Goal: Task Accomplishment & Management: Complete application form

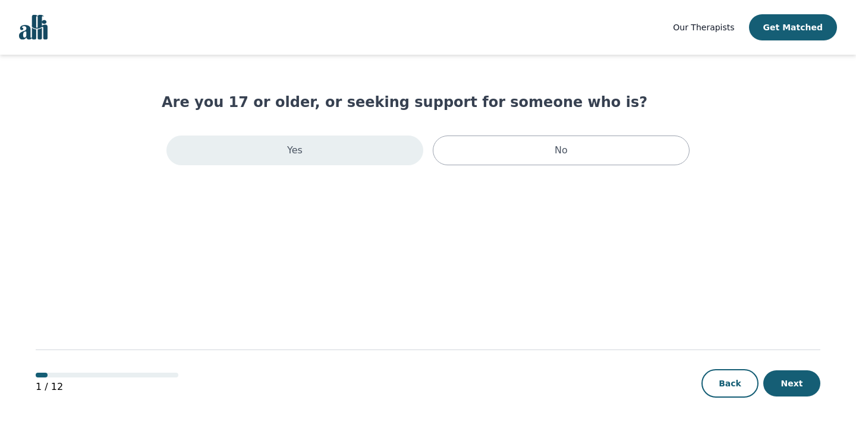
click at [325, 162] on div "Yes" at bounding box center [294, 151] width 257 height 30
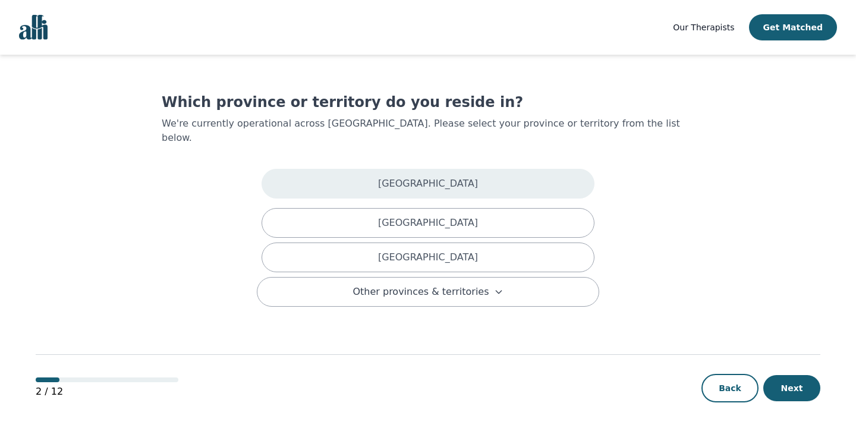
click at [327, 169] on div "[GEOGRAPHIC_DATA]" at bounding box center [428, 184] width 333 height 30
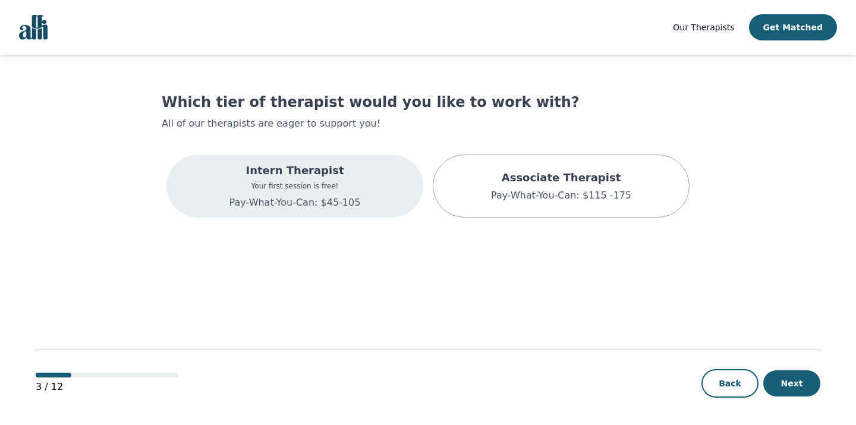
click at [330, 169] on p "Intern Therapist" at bounding box center [294, 170] width 131 height 17
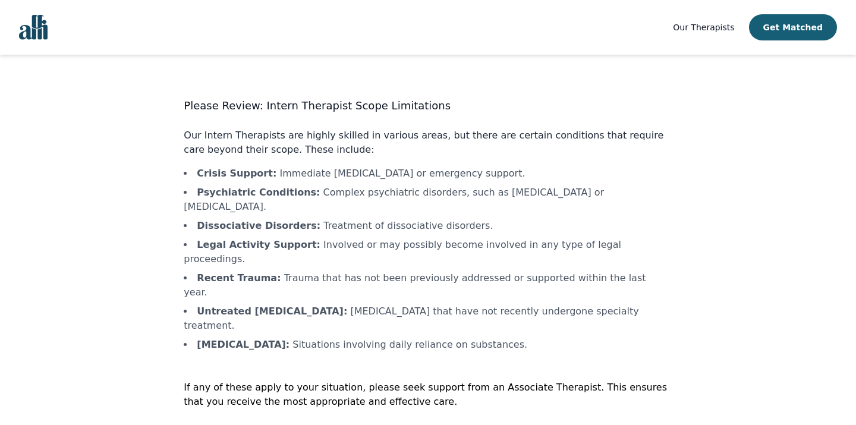
scroll to position [1, 0]
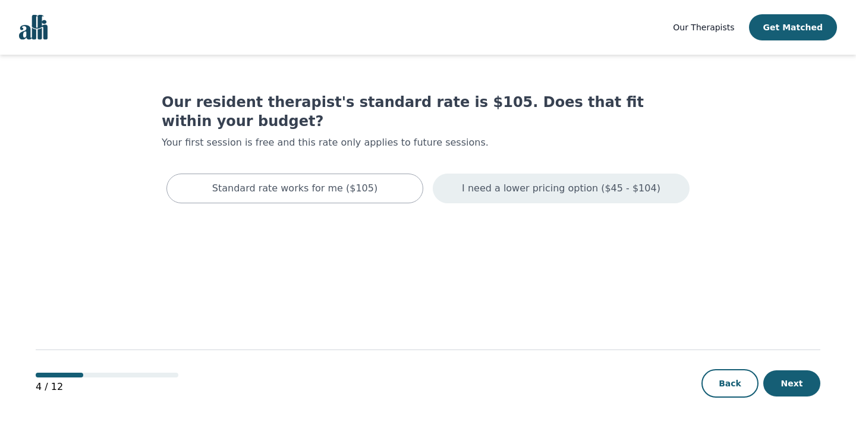
click at [545, 181] on p "I need a lower pricing option ($45 - $104)" at bounding box center [561, 188] width 199 height 14
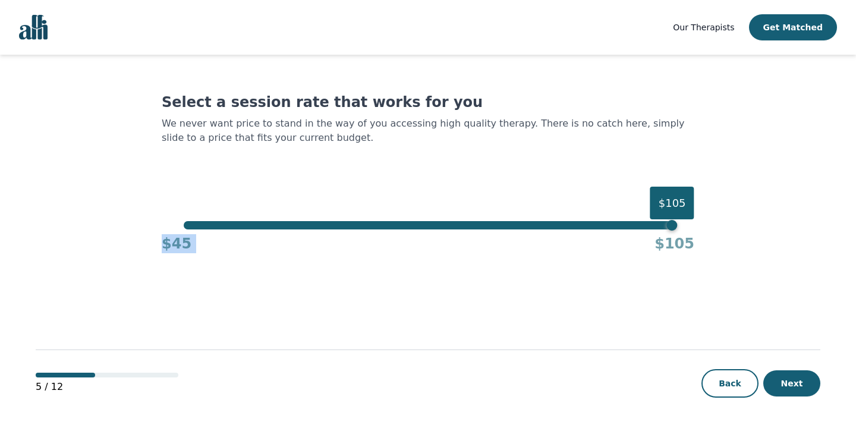
drag, startPoint x: 667, startPoint y: 230, endPoint x: 184, endPoint y: 232, distance: 483.4
click at [184, 232] on div "$45 $105" at bounding box center [428, 241] width 533 height 24
click at [187, 228] on div "$105" at bounding box center [428, 225] width 488 height 8
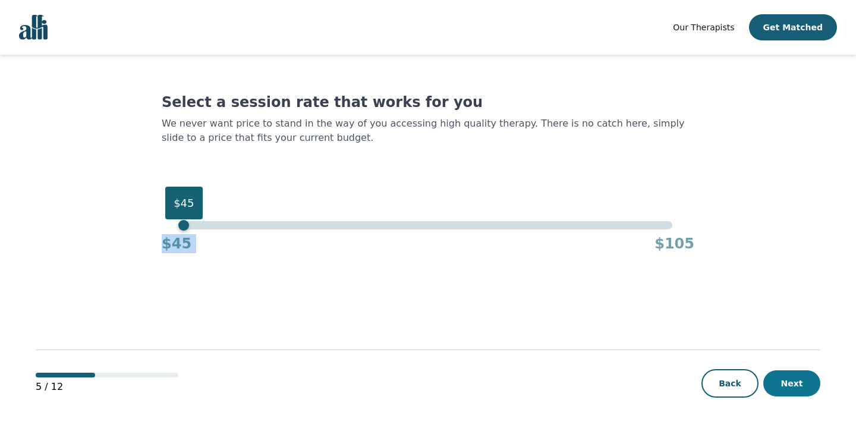
click at [796, 383] on button "Next" at bounding box center [791, 383] width 57 height 26
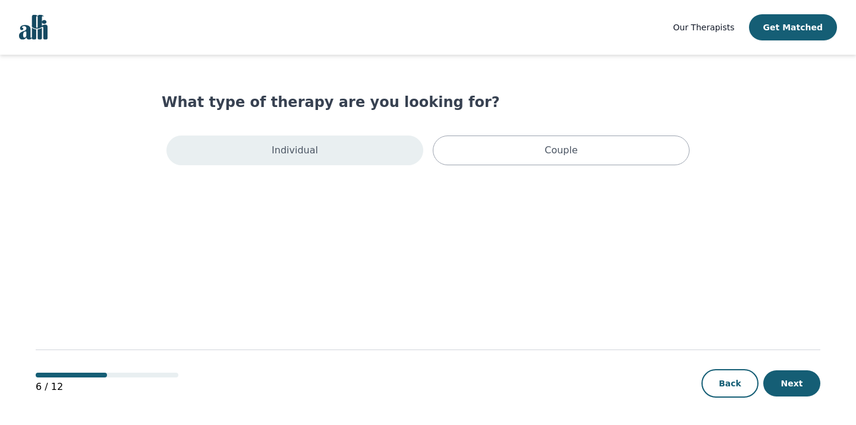
click at [338, 156] on div "Individual" at bounding box center [294, 151] width 257 height 30
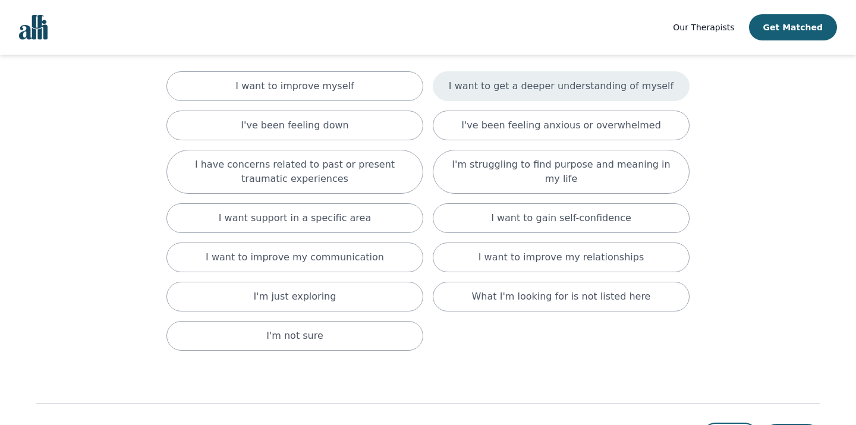
scroll to position [92, 0]
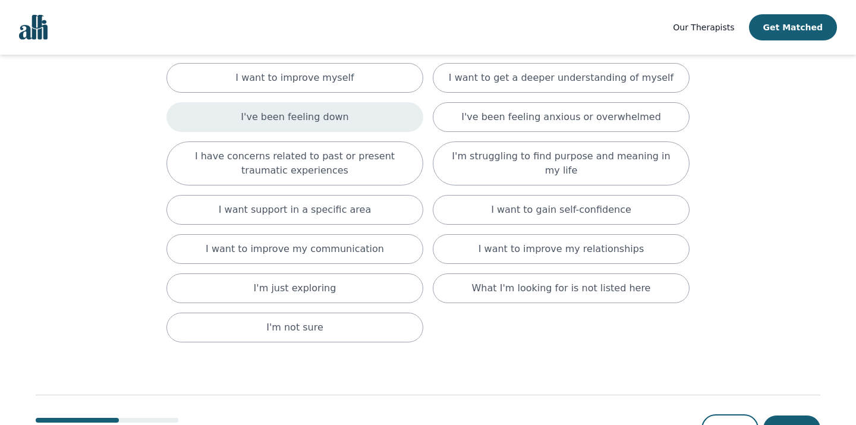
click at [413, 121] on div "I've been feeling down" at bounding box center [294, 117] width 257 height 30
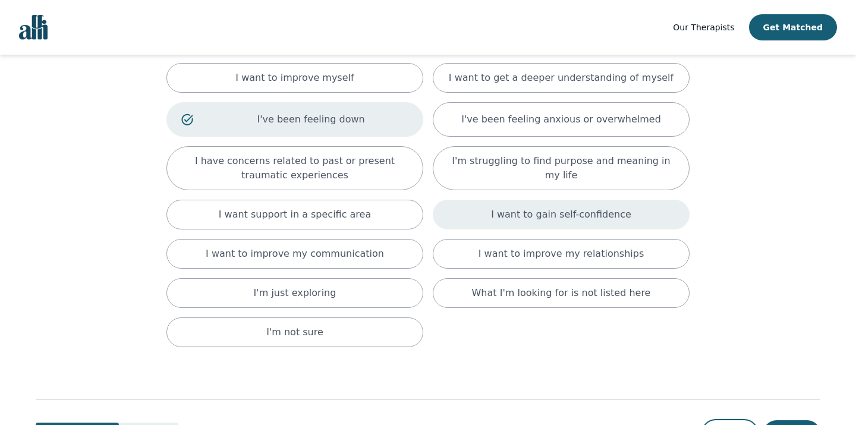
click at [481, 212] on div "I want to gain self-confidence" at bounding box center [561, 215] width 257 height 30
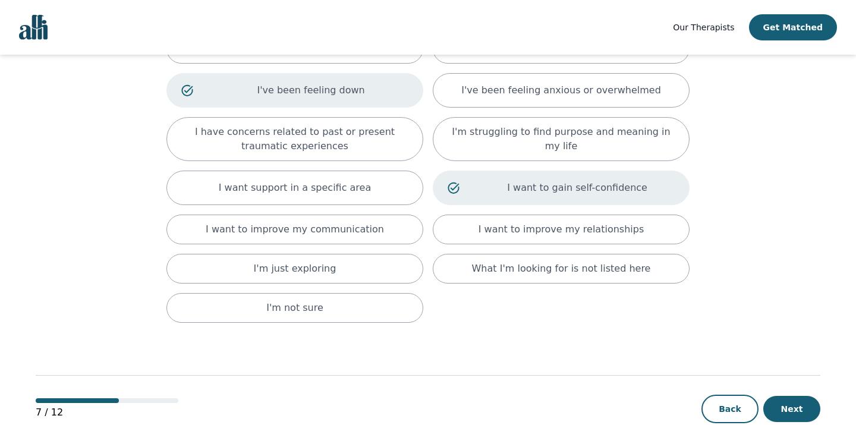
scroll to position [147, 0]
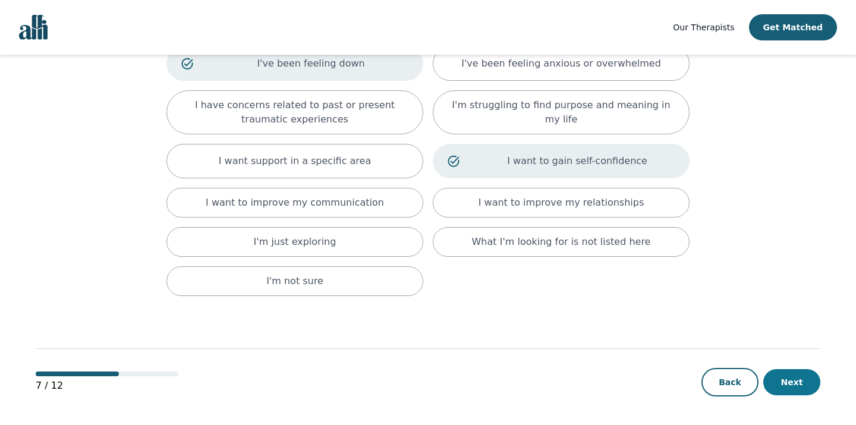
click at [789, 375] on button "Next" at bounding box center [791, 382] width 57 height 26
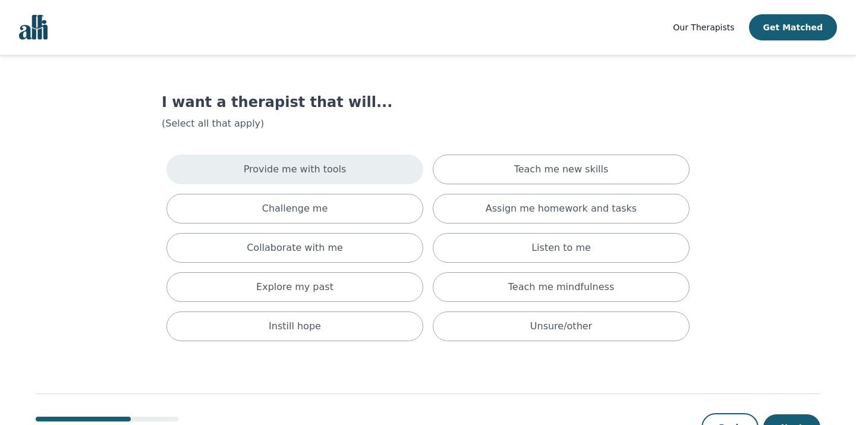
click at [369, 183] on div "Provide me with tools" at bounding box center [294, 170] width 257 height 30
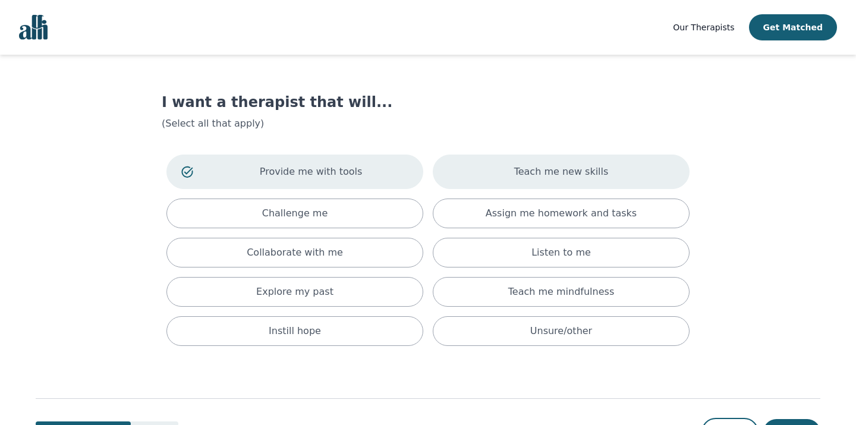
click at [504, 177] on div "Teach me new skills" at bounding box center [561, 172] width 257 height 34
click at [351, 310] on div "Provide me with tools Teach me new skills Challenge me Assign me homework and t…" at bounding box center [428, 250] width 533 height 201
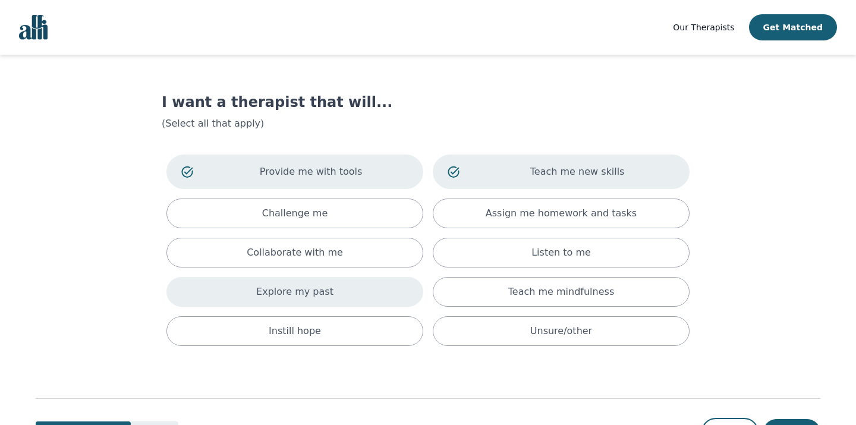
click at [362, 298] on div "Explore my past" at bounding box center [294, 292] width 257 height 30
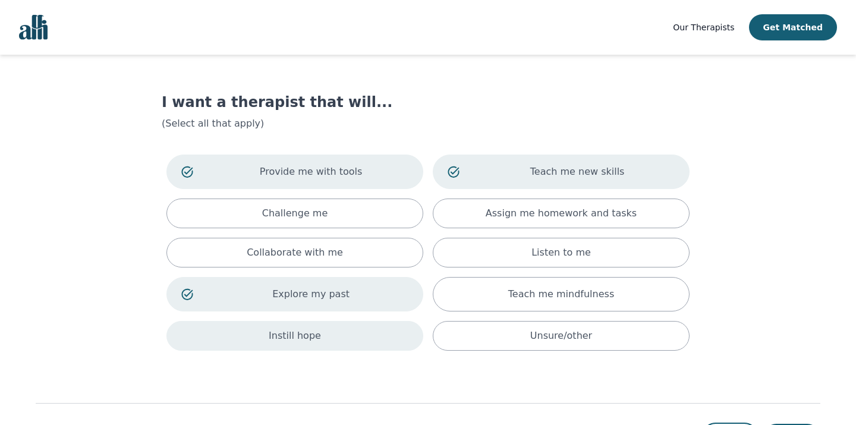
click at [362, 344] on div "Instill hope" at bounding box center [294, 336] width 257 height 30
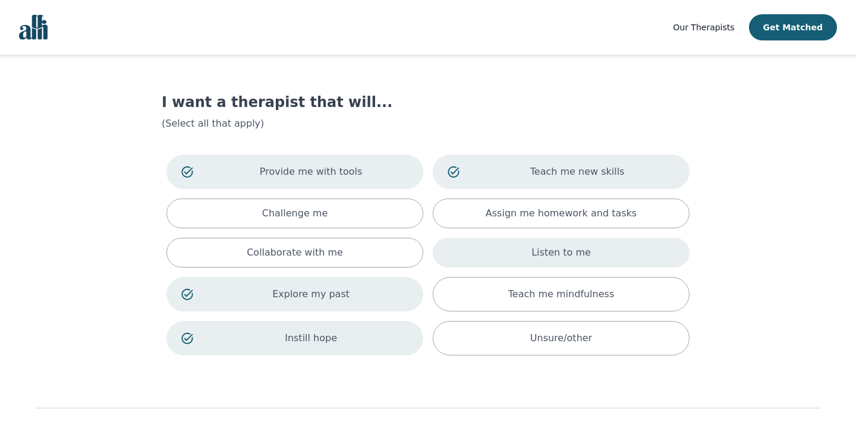
click at [533, 265] on div "Listen to me" at bounding box center [561, 253] width 257 height 30
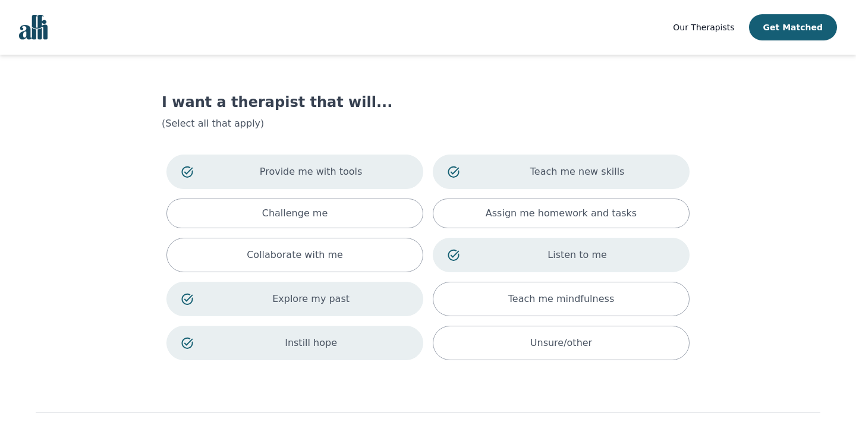
scroll to position [64, 0]
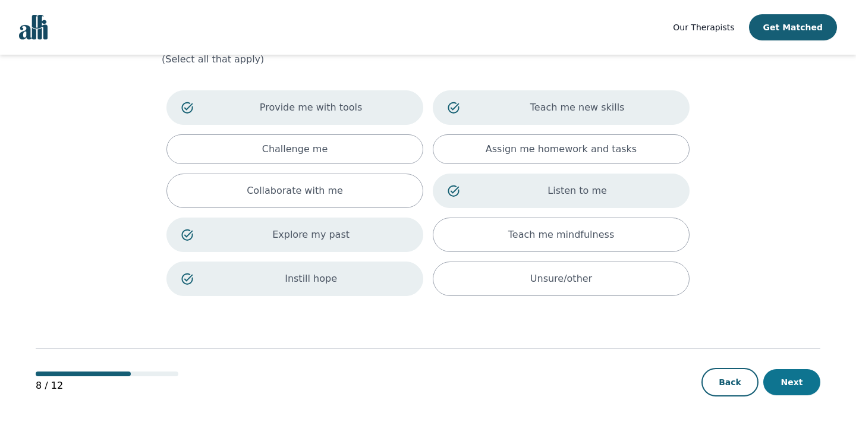
click at [789, 382] on button "Next" at bounding box center [791, 382] width 57 height 26
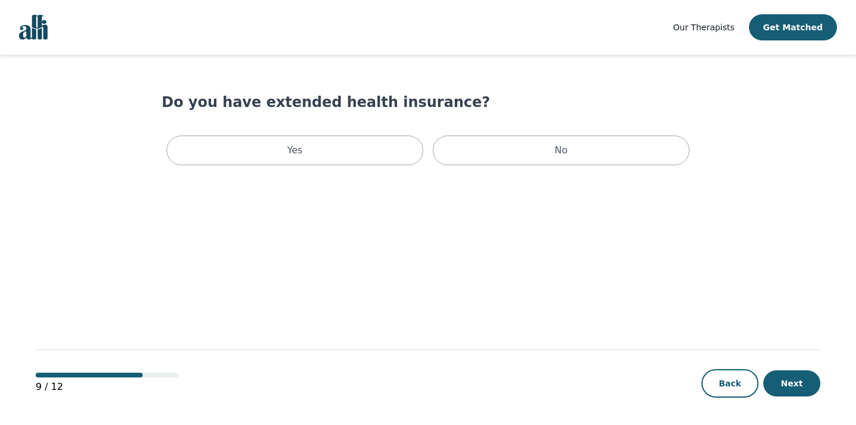
click at [502, 133] on div "Yes No" at bounding box center [428, 150] width 533 height 39
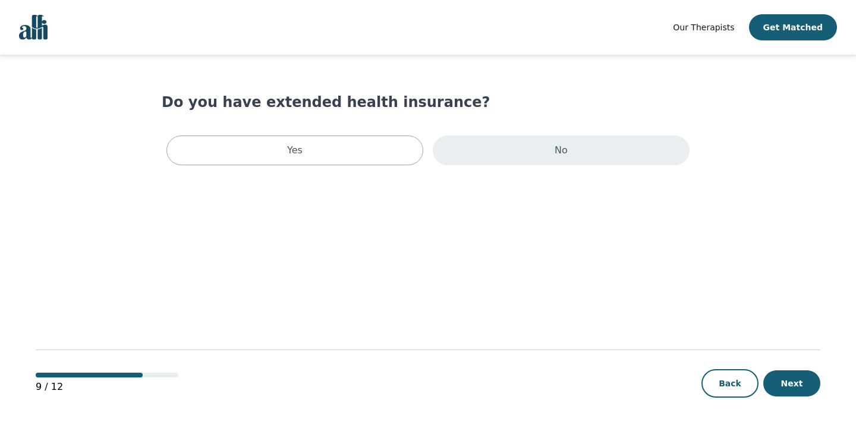
click at [502, 160] on div "No" at bounding box center [561, 151] width 257 height 30
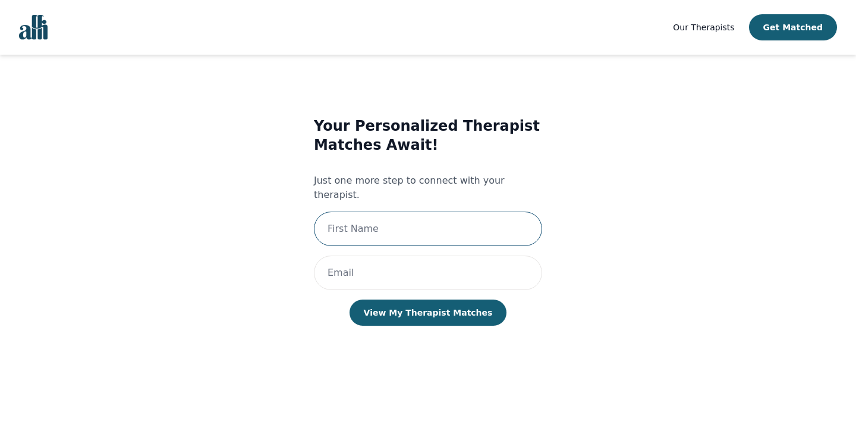
click at [476, 212] on input "text" at bounding box center [428, 229] width 228 height 34
type input "Maahrukh"
click at [426, 269] on input "email" at bounding box center [428, 273] width 228 height 34
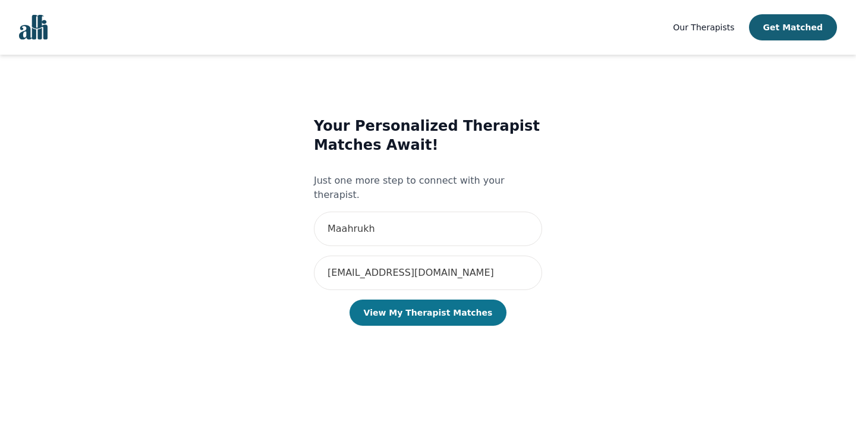
click at [427, 306] on button "View My Therapist Matches" at bounding box center [429, 313] width 158 height 26
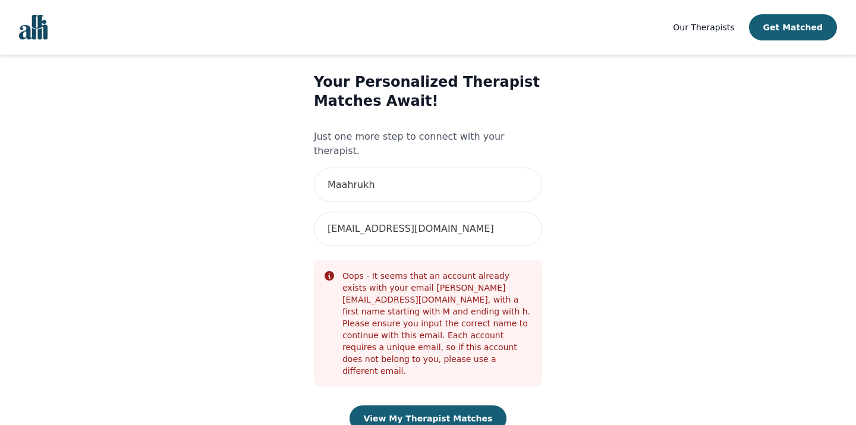
scroll to position [55, 0]
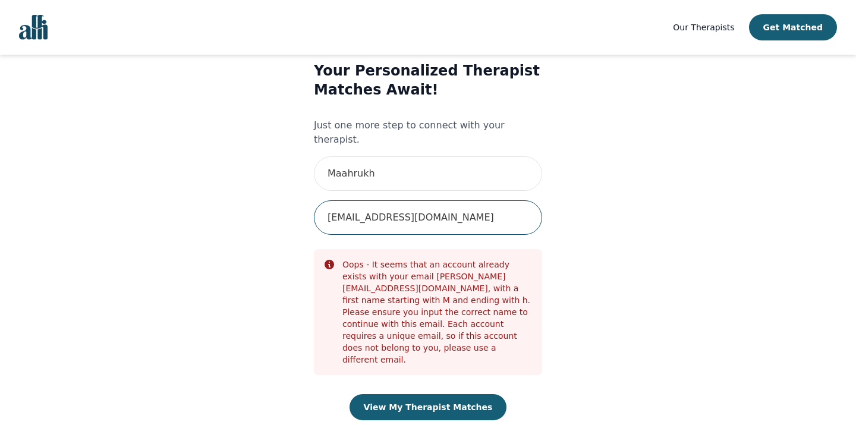
click at [419, 200] on input "[EMAIL_ADDRESS][DOMAIN_NAME]" at bounding box center [428, 217] width 228 height 34
type input "[EMAIL_ADDRESS][DOMAIN_NAME]"
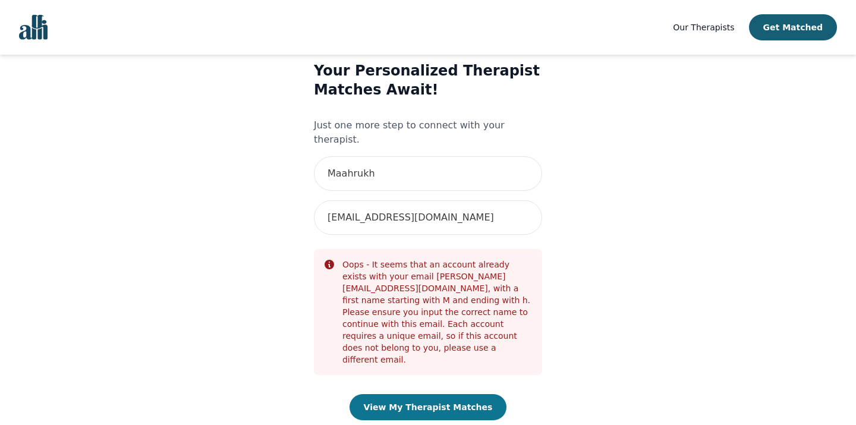
click at [430, 394] on button "View My Therapist Matches" at bounding box center [429, 407] width 158 height 26
